Goal: Information Seeking & Learning: Learn about a topic

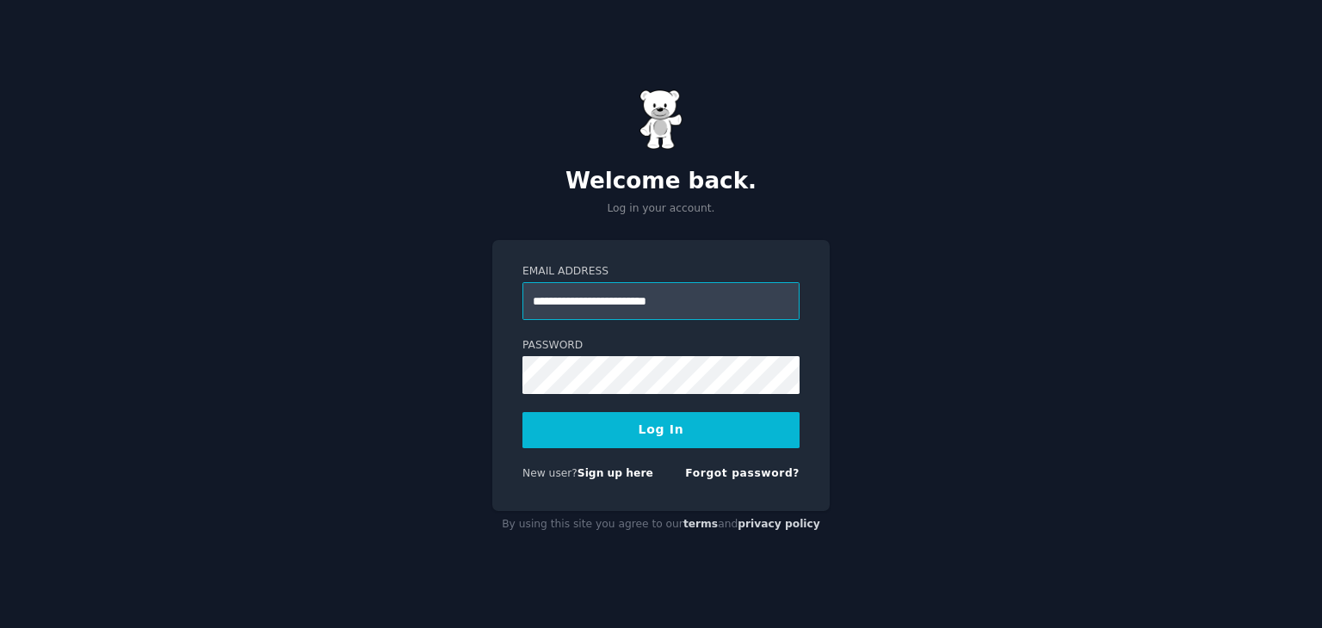
type input "**********"
click at [522, 412] on button "Log In" at bounding box center [660, 430] width 277 height 36
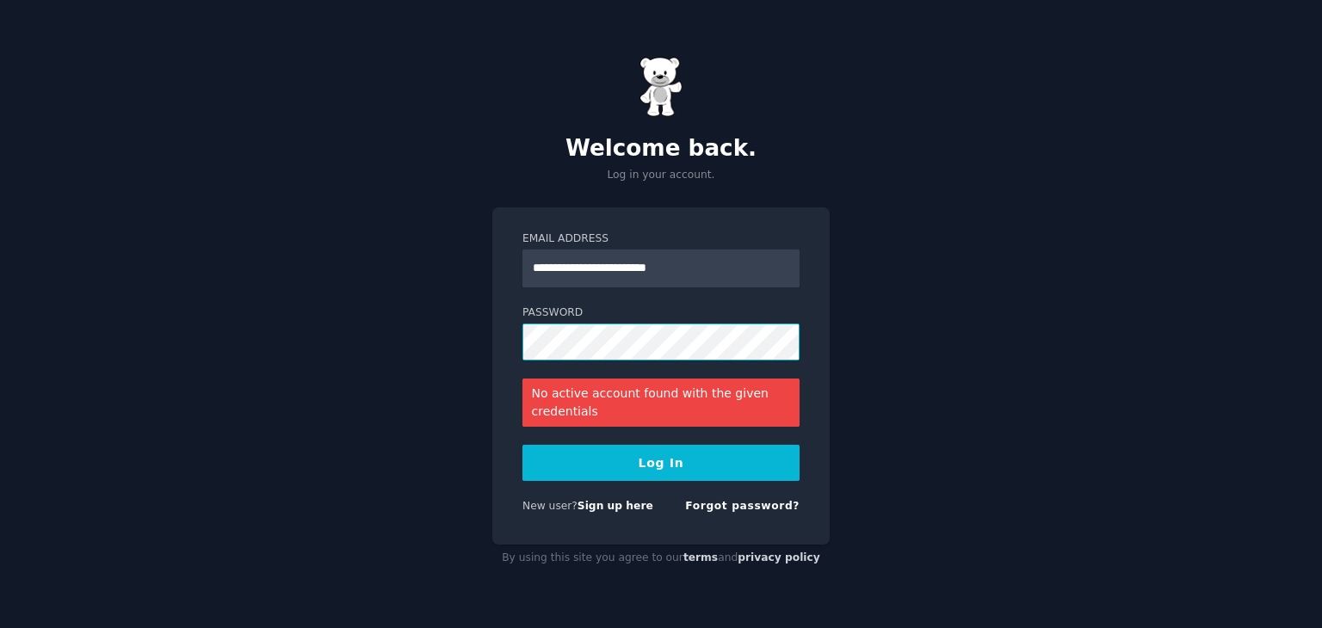
click at [522, 445] on button "Log In" at bounding box center [660, 463] width 277 height 36
click at [768, 503] on link "Forgot password?" at bounding box center [742, 506] width 114 height 12
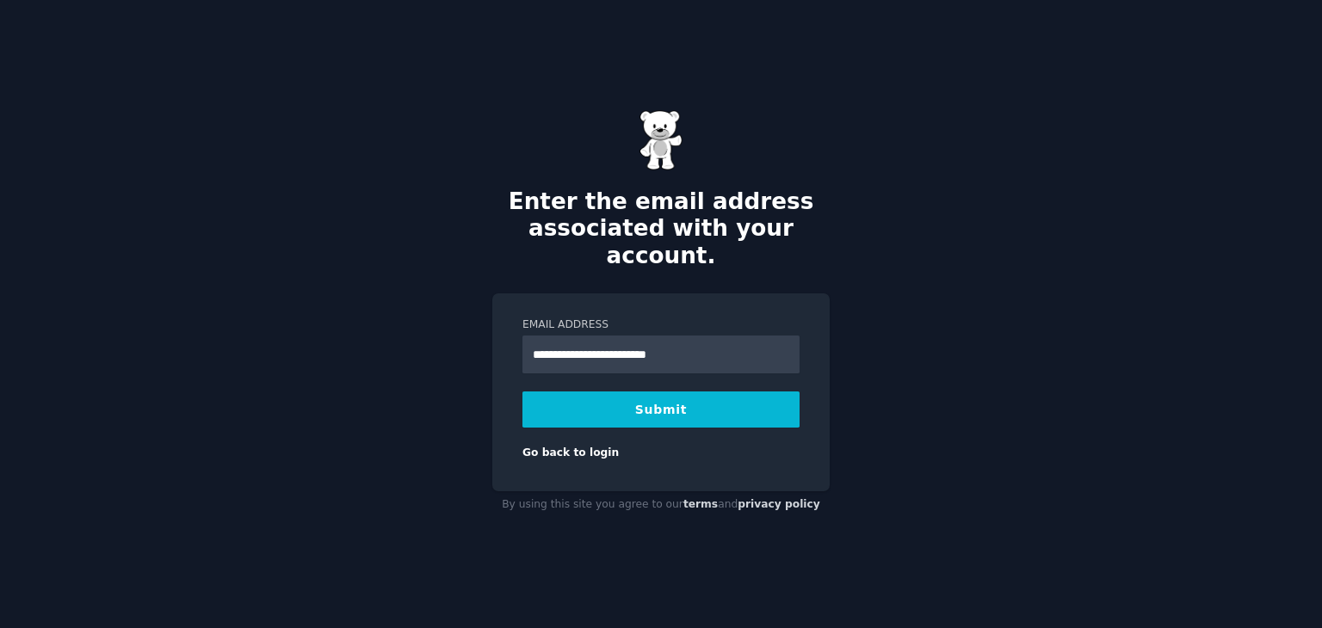
click at [613, 341] on input "**********" at bounding box center [660, 355] width 277 height 38
type input "**********"
click at [618, 391] on button "Submit" at bounding box center [660, 409] width 277 height 36
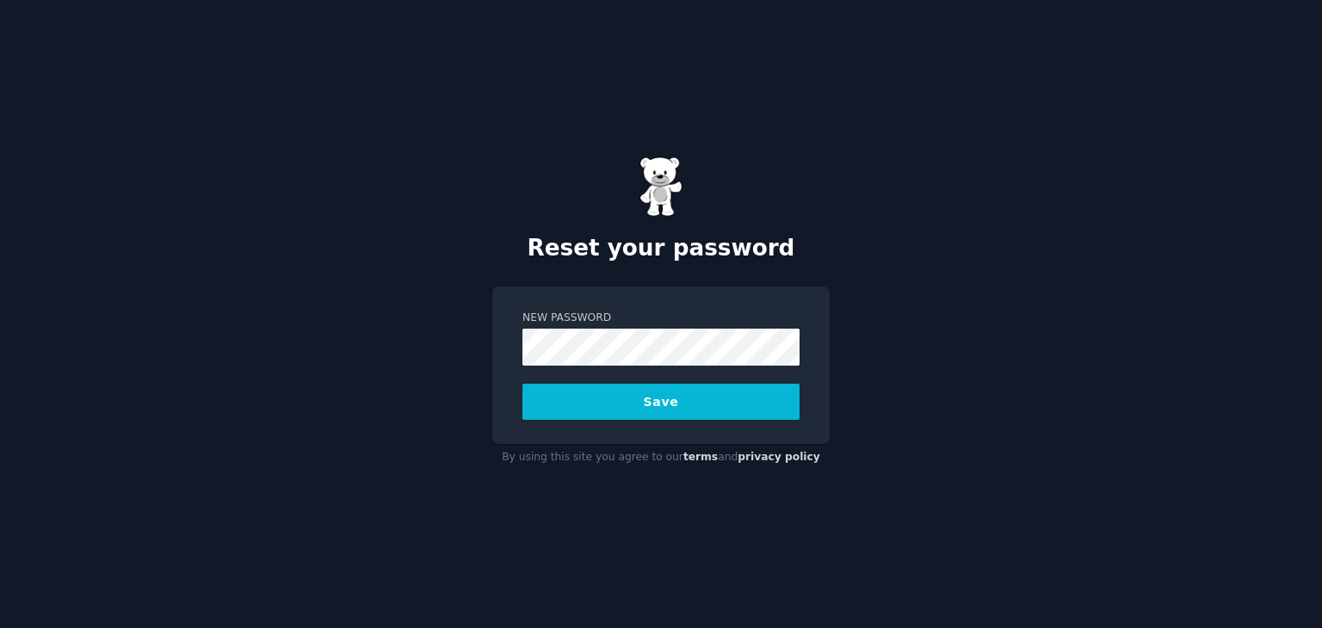
click at [522, 384] on button "Save" at bounding box center [660, 402] width 277 height 36
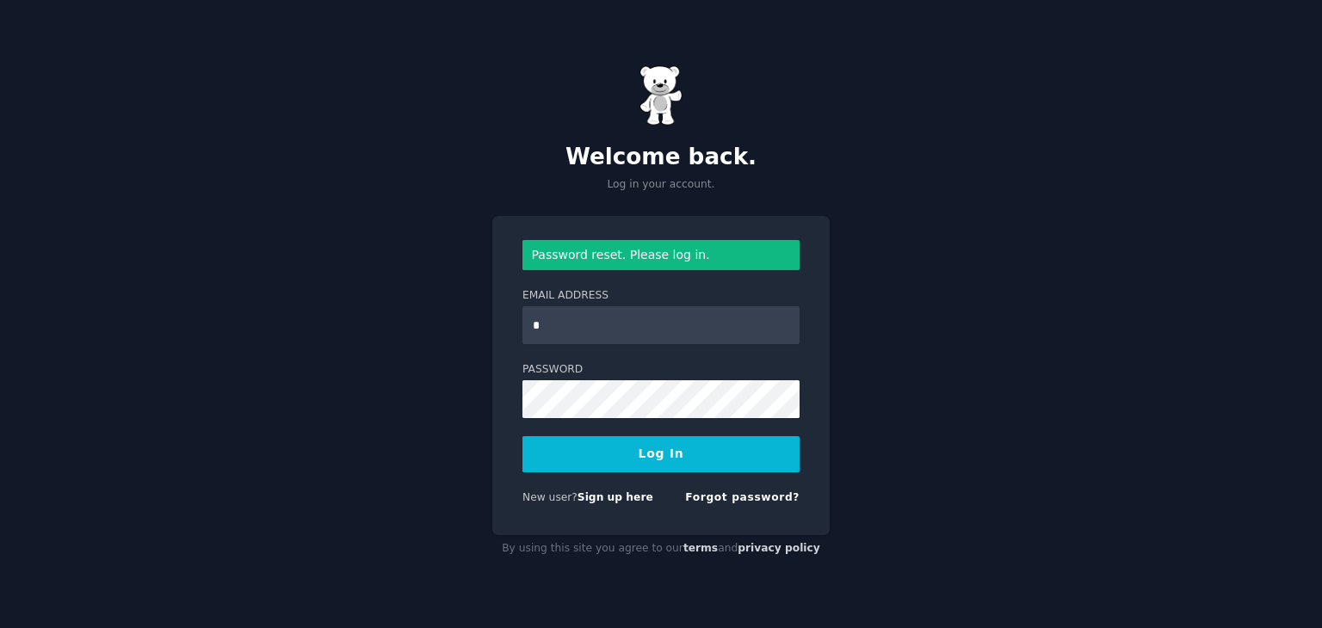
type input "**********"
click at [522, 436] on button "Log In" at bounding box center [660, 454] width 277 height 36
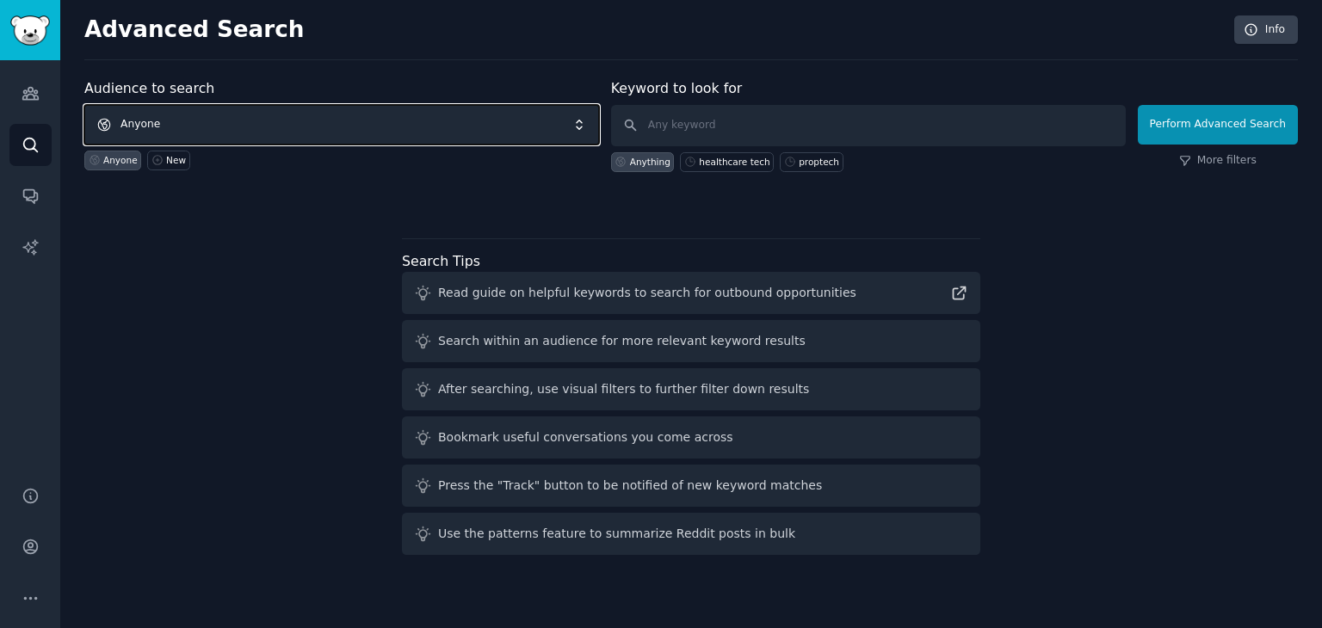
click at [289, 124] on span "Anyone" at bounding box center [341, 125] width 515 height 40
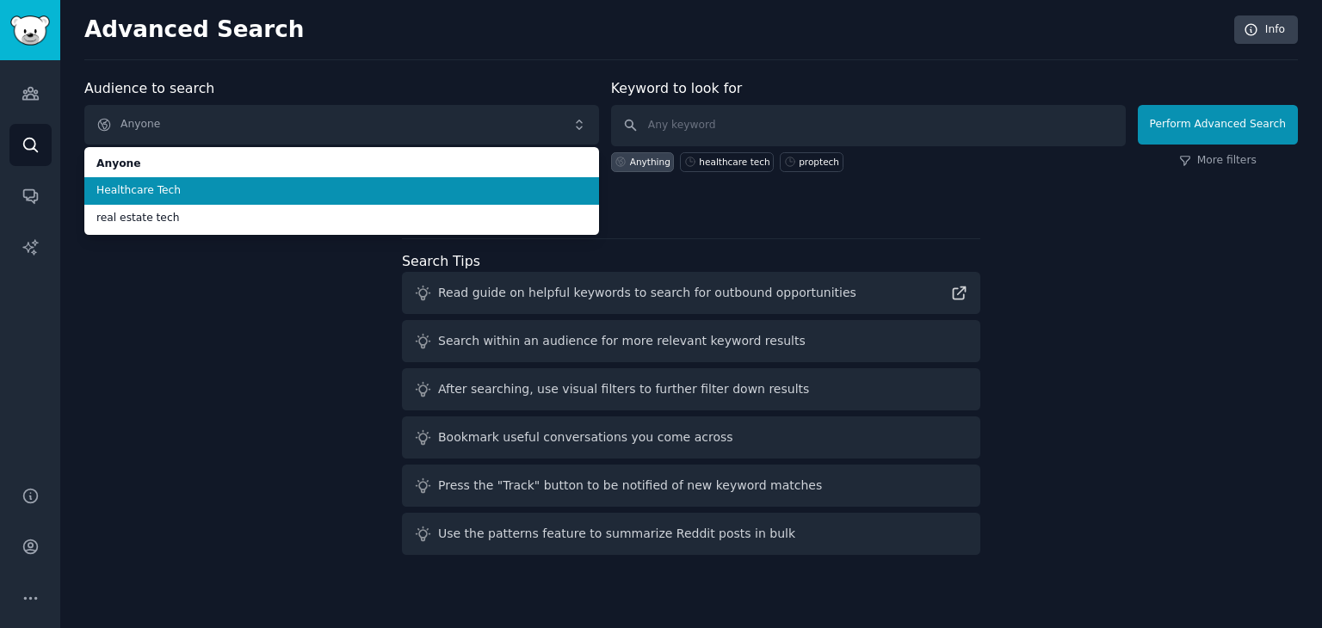
click at [256, 194] on span "Healthcare Tech" at bounding box center [341, 190] width 490 height 15
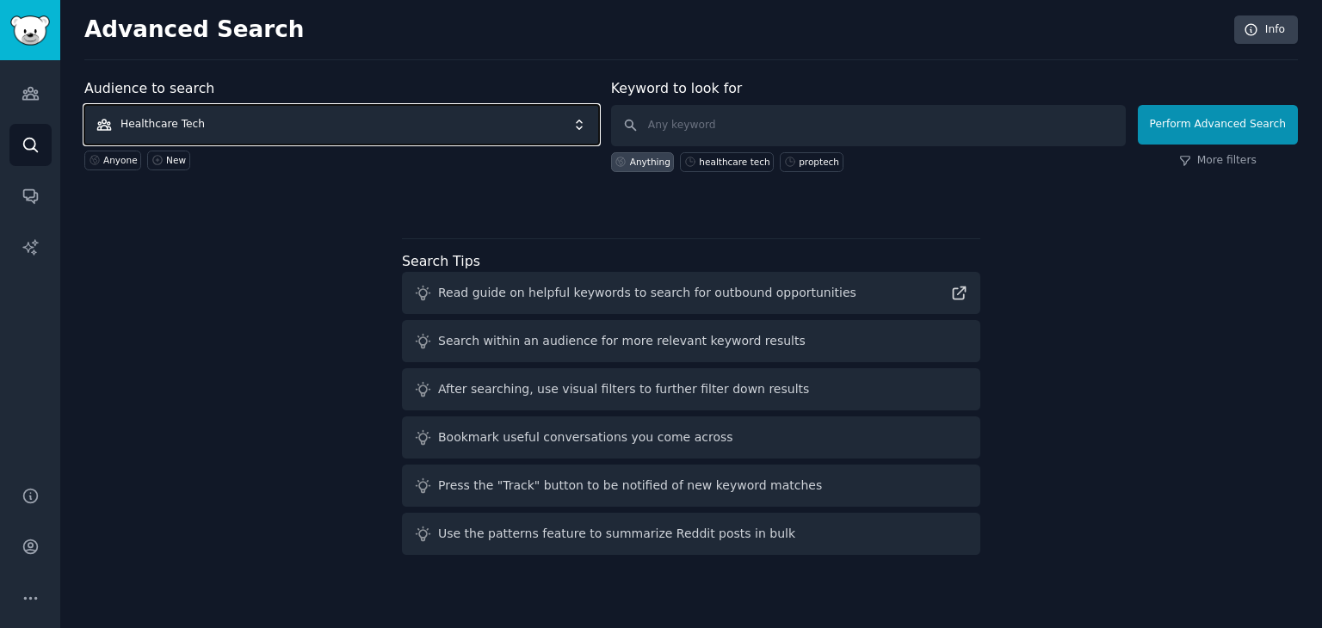
click at [308, 128] on span "Healthcare Tech" at bounding box center [341, 125] width 515 height 40
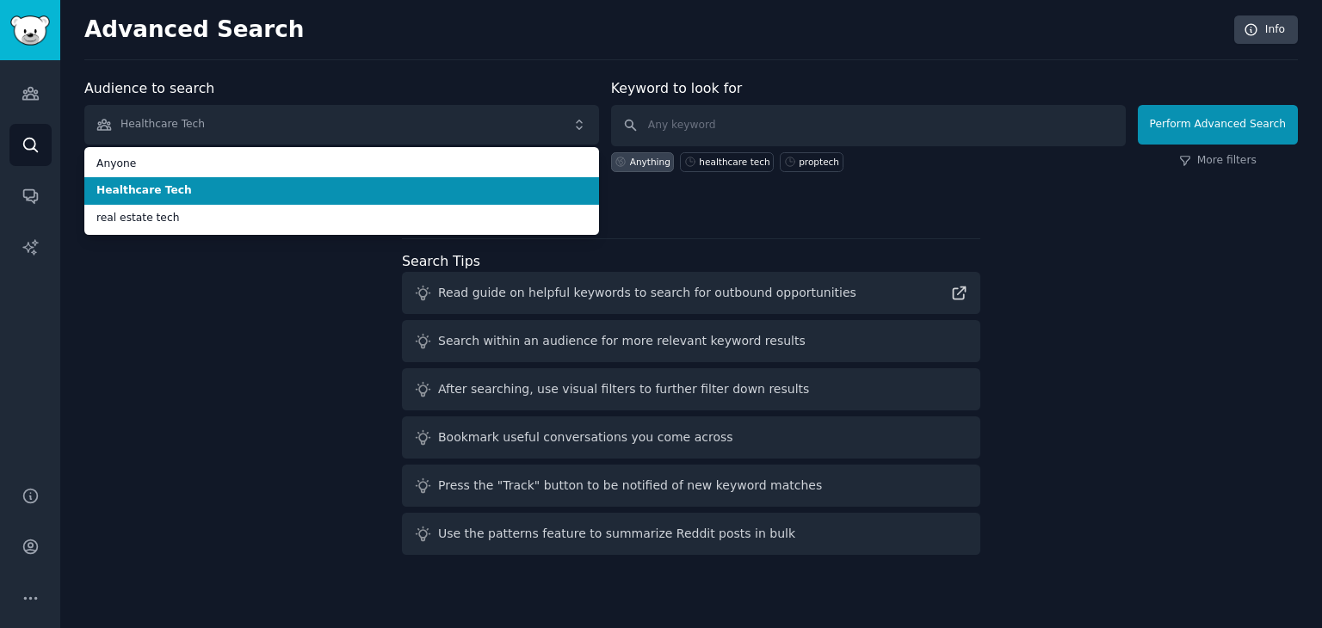
click at [246, 177] on li "Healthcare Tech" at bounding box center [341, 191] width 515 height 28
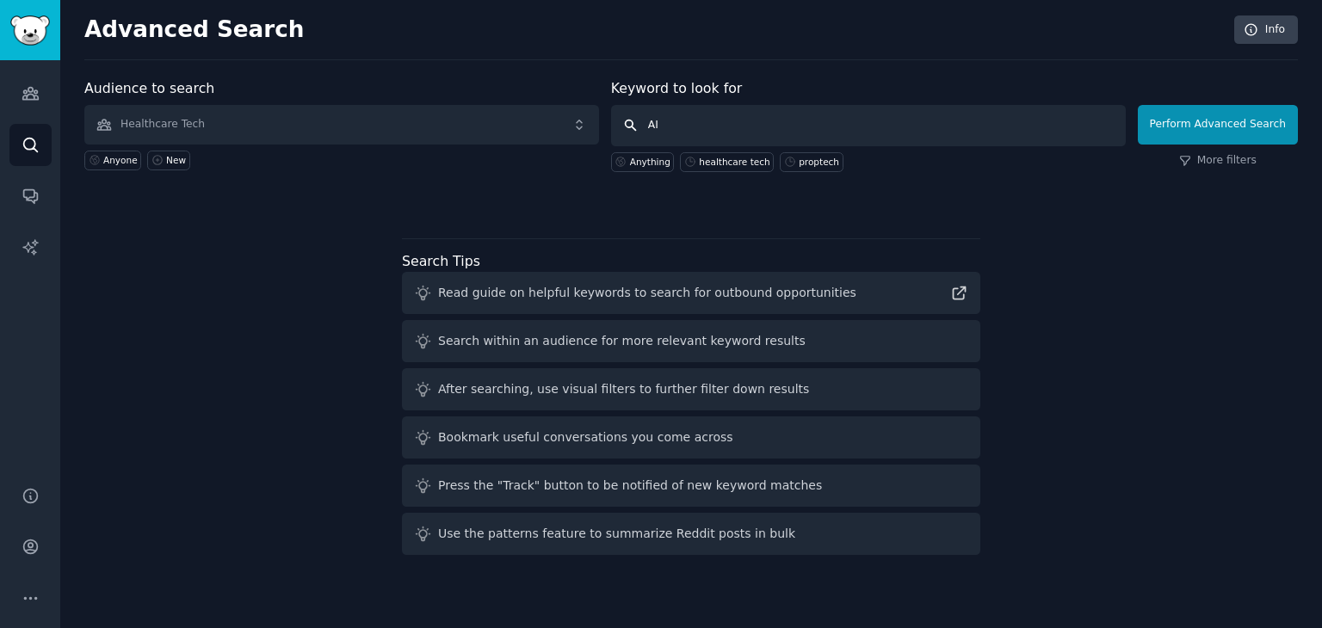
type input "AI"
click button "Perform Advanced Search" at bounding box center [1217, 125] width 160 height 40
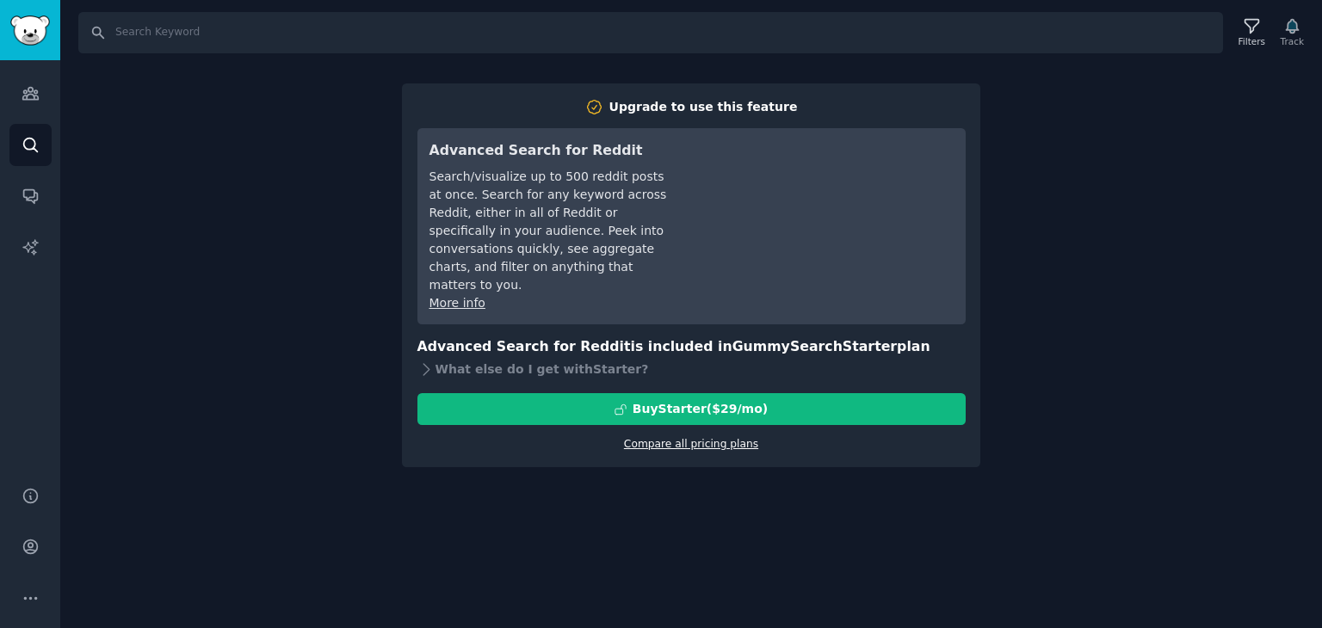
click at [719, 438] on link "Compare all pricing plans" at bounding box center [691, 444] width 134 height 12
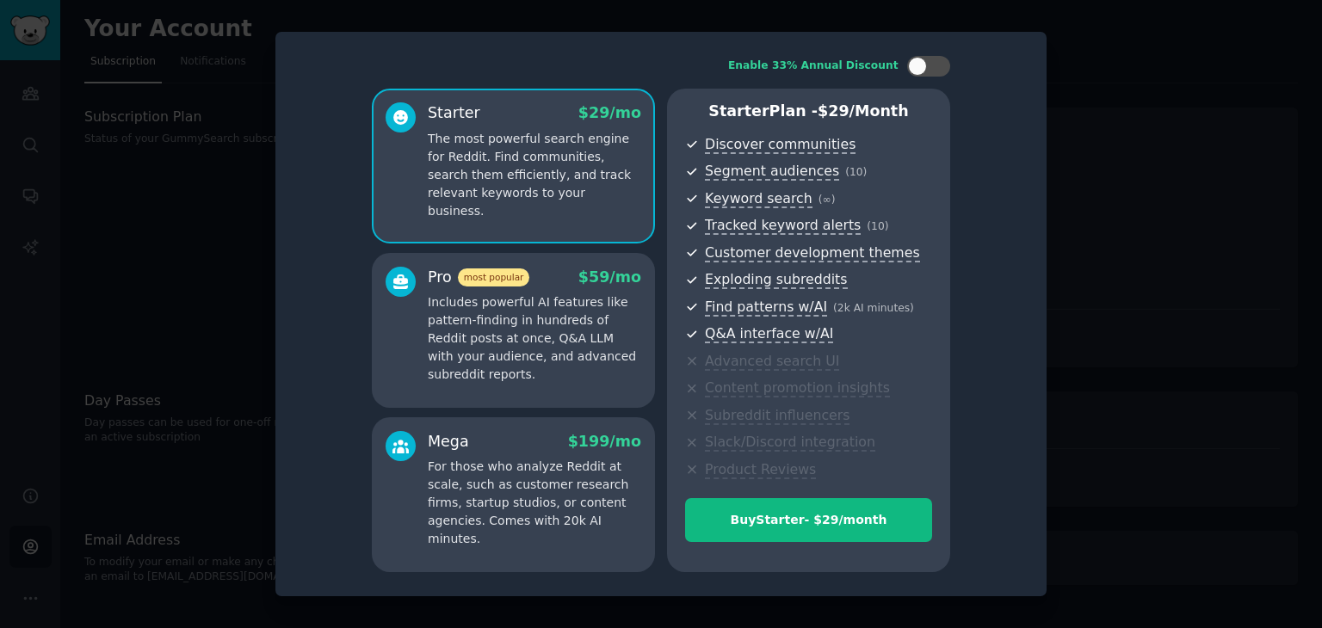
click at [131, 176] on div at bounding box center [661, 314] width 1322 height 628
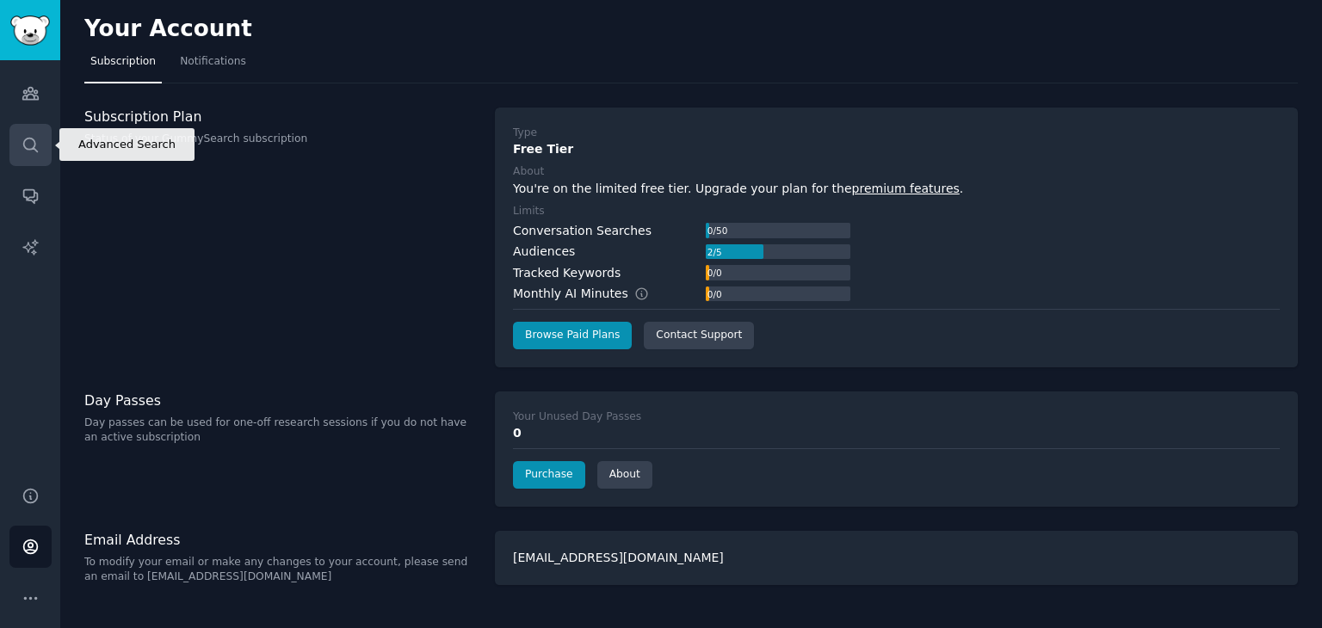
click at [28, 140] on icon "Sidebar" at bounding box center [31, 145] width 18 height 18
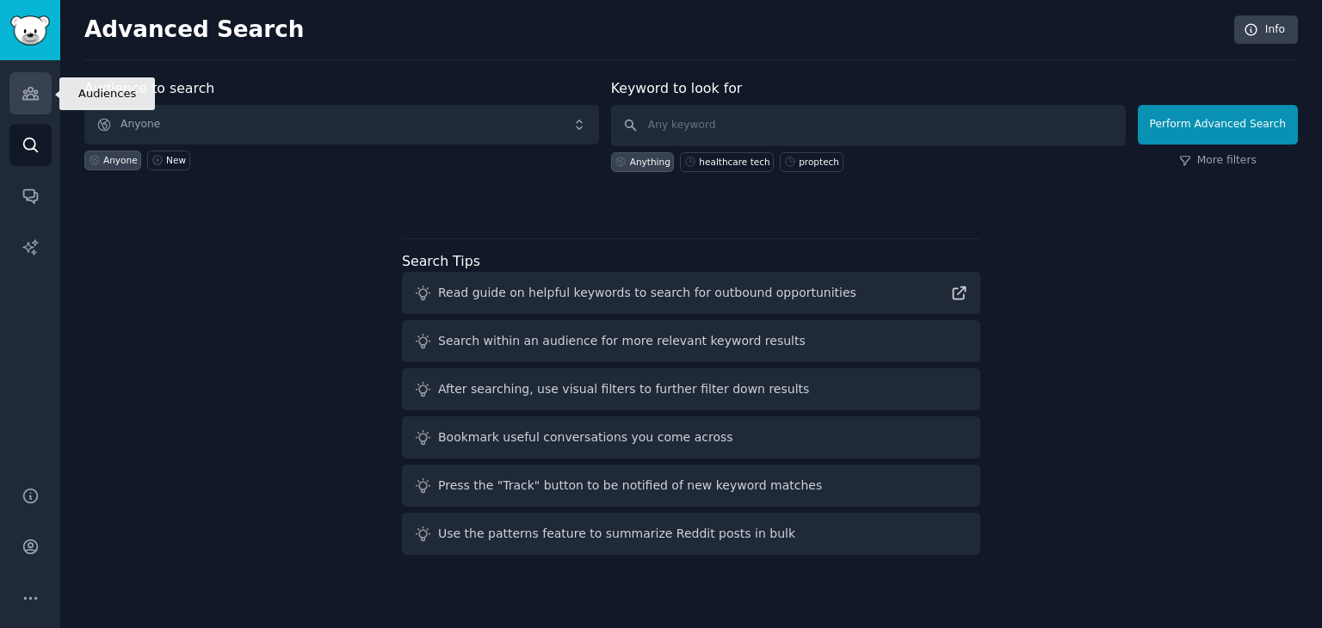
click at [22, 93] on icon "Sidebar" at bounding box center [31, 93] width 18 height 18
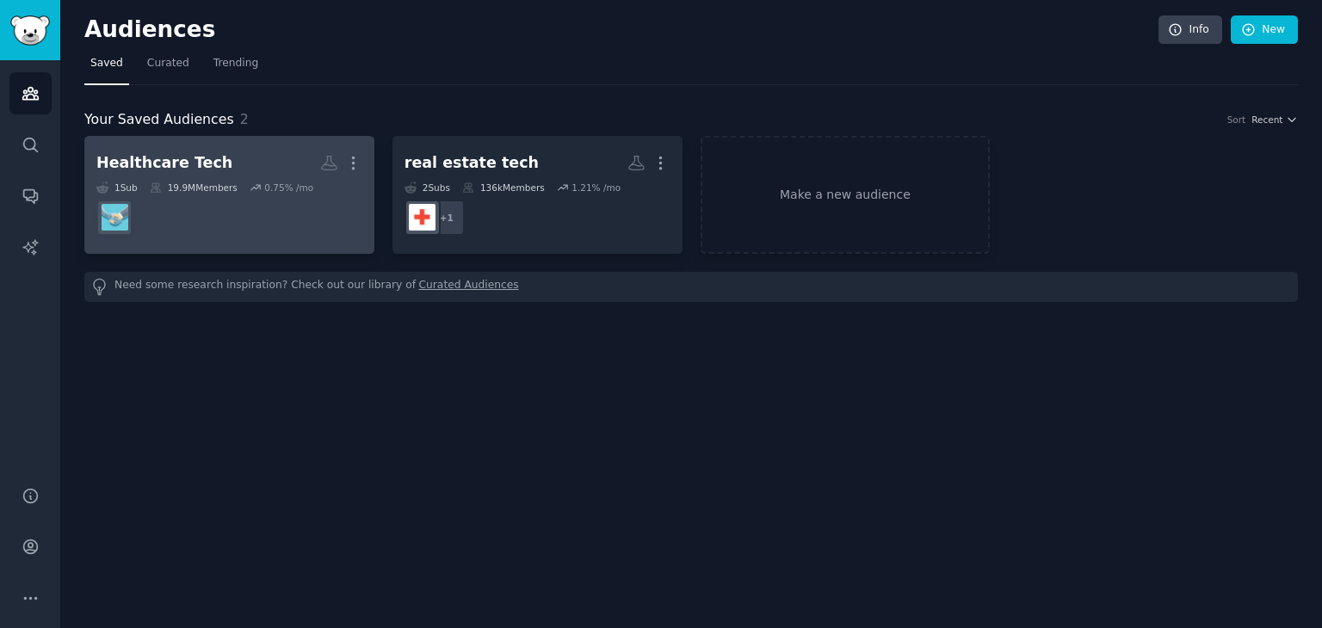
click at [203, 182] on div "19.9M Members" at bounding box center [194, 188] width 88 height 12
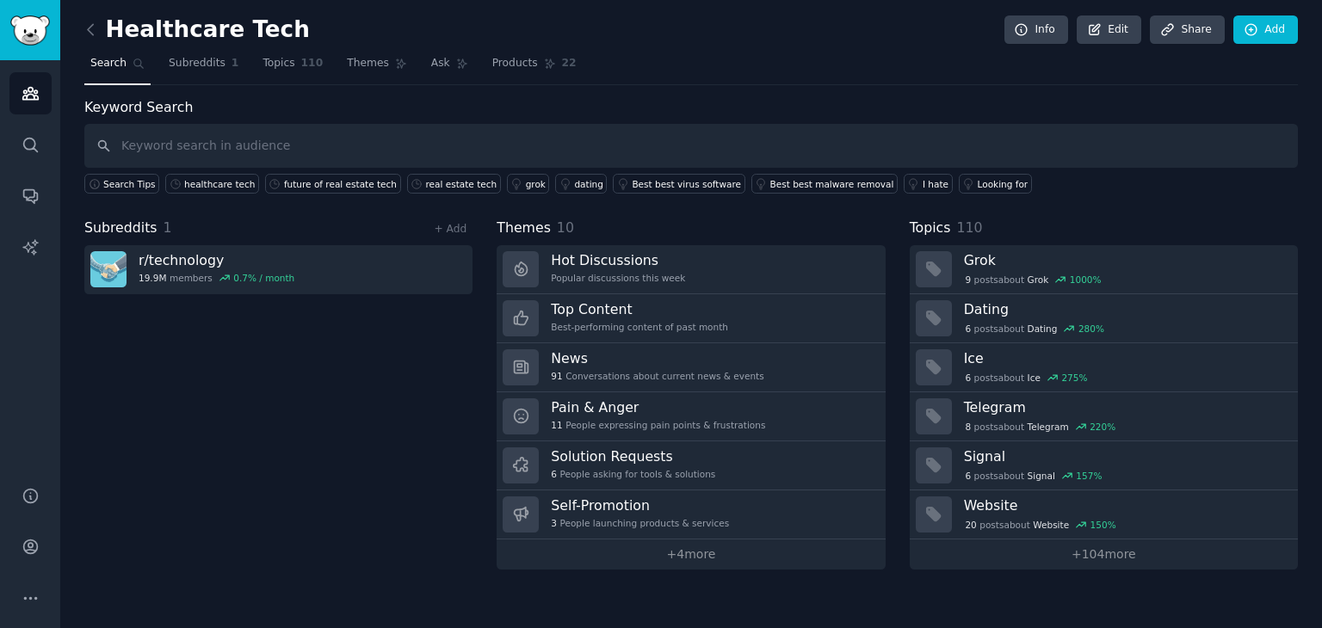
type input "a"
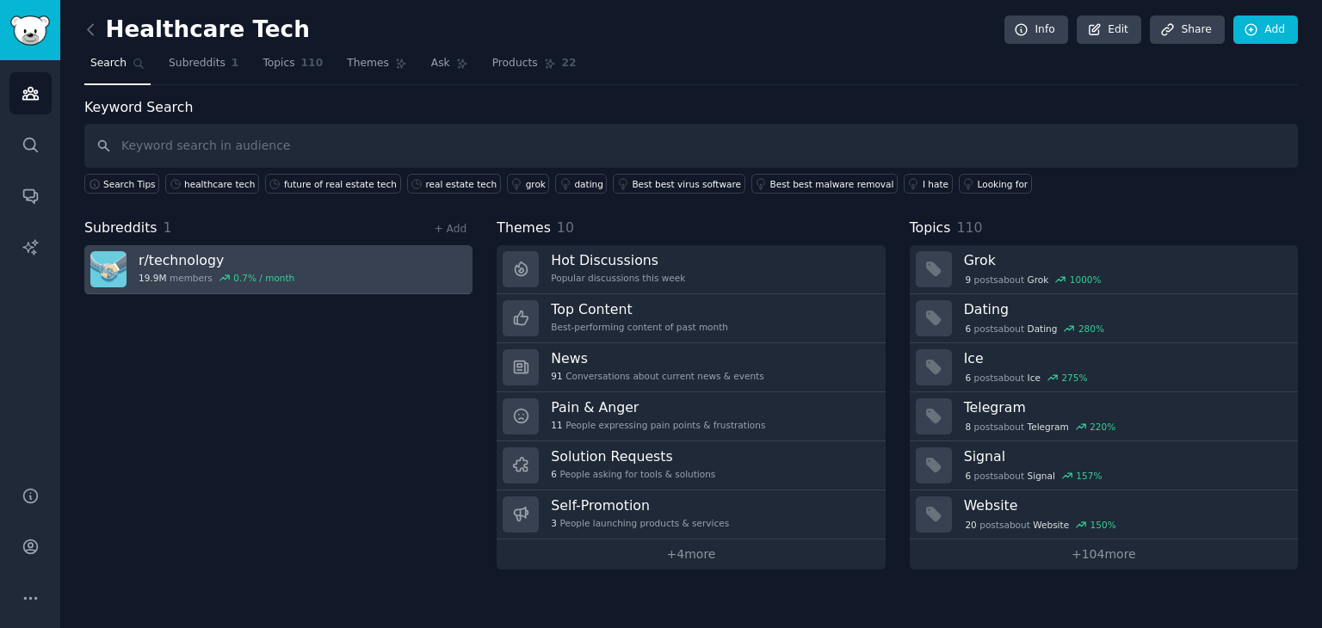
click at [303, 266] on link "r/ technology 19.9M members 0.7 % / month" at bounding box center [278, 269] width 388 height 49
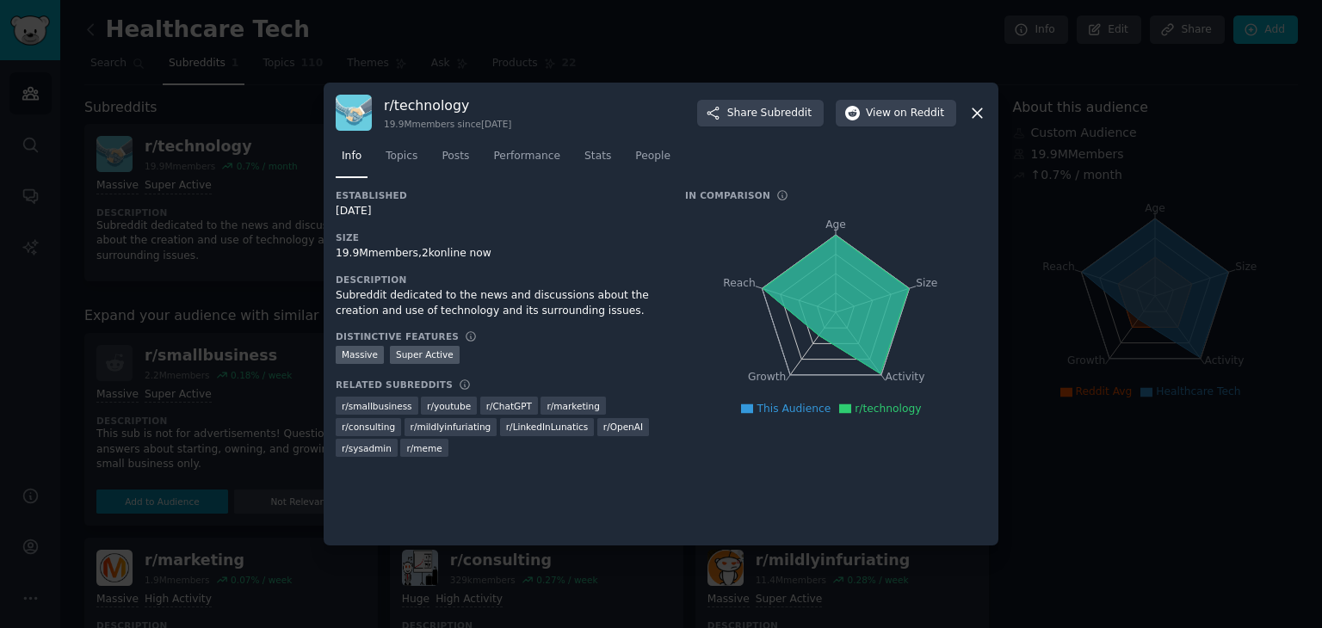
click at [300, 373] on div at bounding box center [661, 314] width 1322 height 628
